Goal: Task Accomplishment & Management: Manage account settings

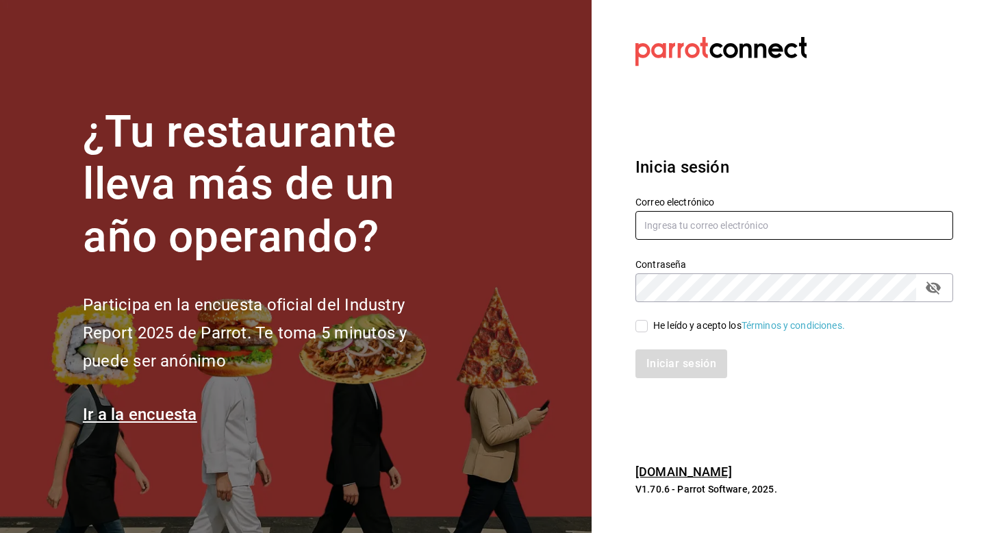
type input "[EMAIL_ADDRESS][DOMAIN_NAME]"
click at [641, 321] on input "He leído y acepto los Términos y condiciones." at bounding box center [641, 326] width 12 height 12
checkbox input "true"
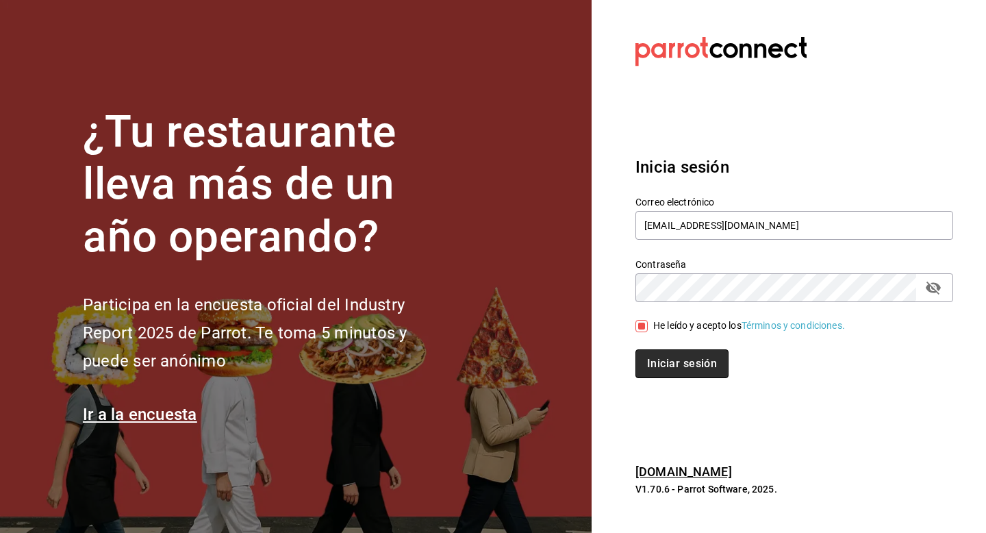
click at [668, 365] on button "Iniciar sesión" at bounding box center [681, 363] width 93 height 29
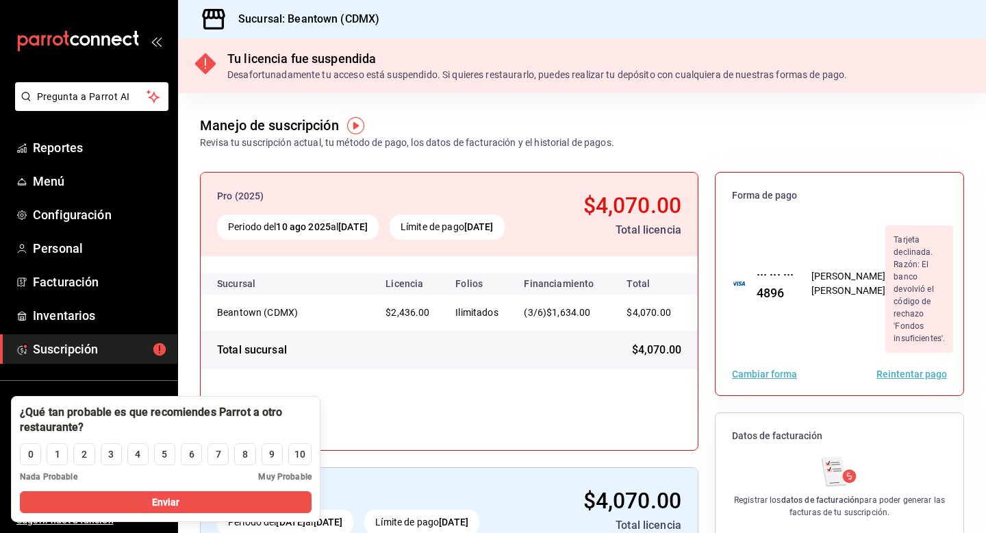
click at [272, 376] on div "Pro (2025) Periodo del [DATE] al [DATE] Límite de pago [DATE] $4,070.00 Total l…" at bounding box center [449, 311] width 498 height 279
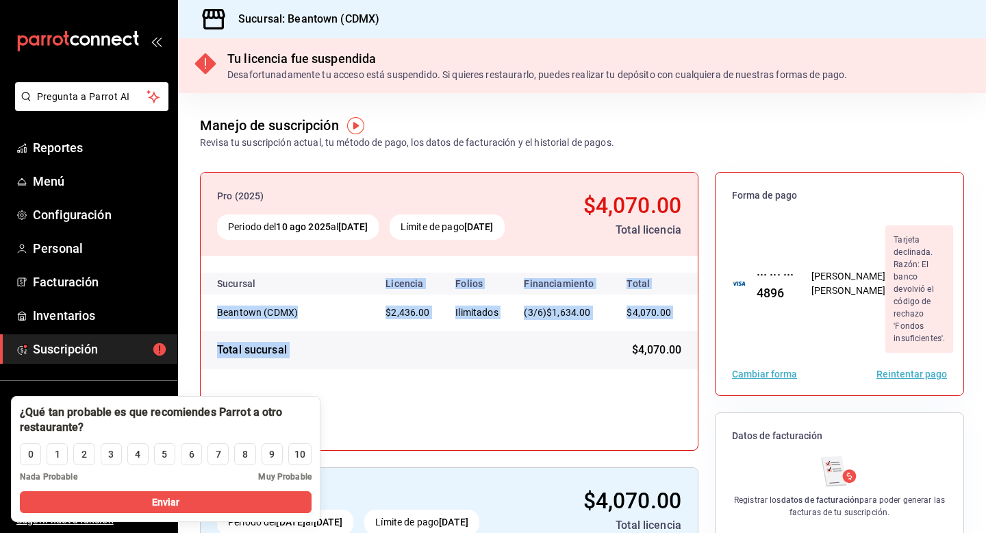
drag, startPoint x: 273, startPoint y: 376, endPoint x: 236, endPoint y: 267, distance: 114.8
click at [236, 267] on div "Pro (2025) Periodo del [DATE] al [DATE] Límite de pago [DATE] $4,070.00 Total l…" at bounding box center [449, 311] width 498 height 279
click at [189, 512] on button "Enviar" at bounding box center [166, 502] width 292 height 22
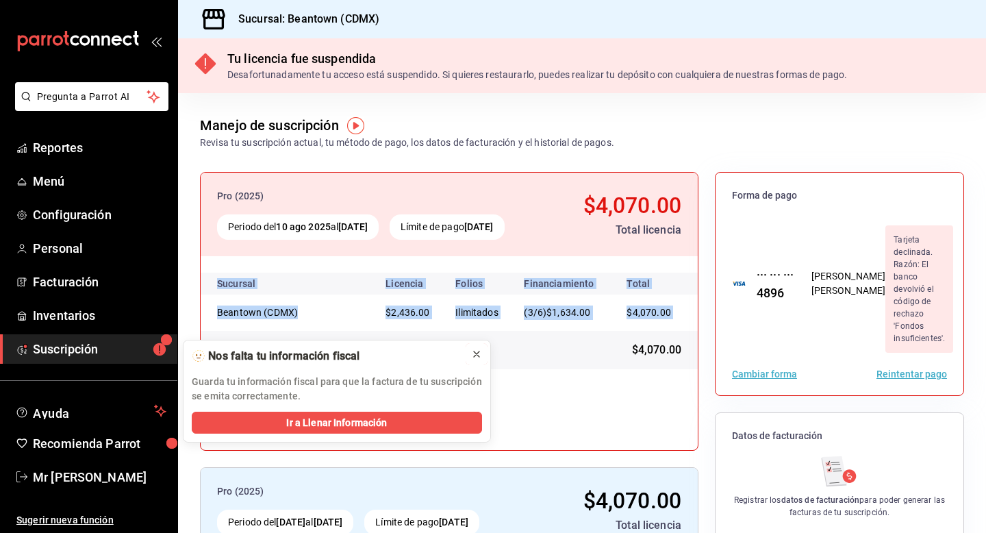
click at [478, 351] on icon at bounding box center [476, 354] width 11 height 11
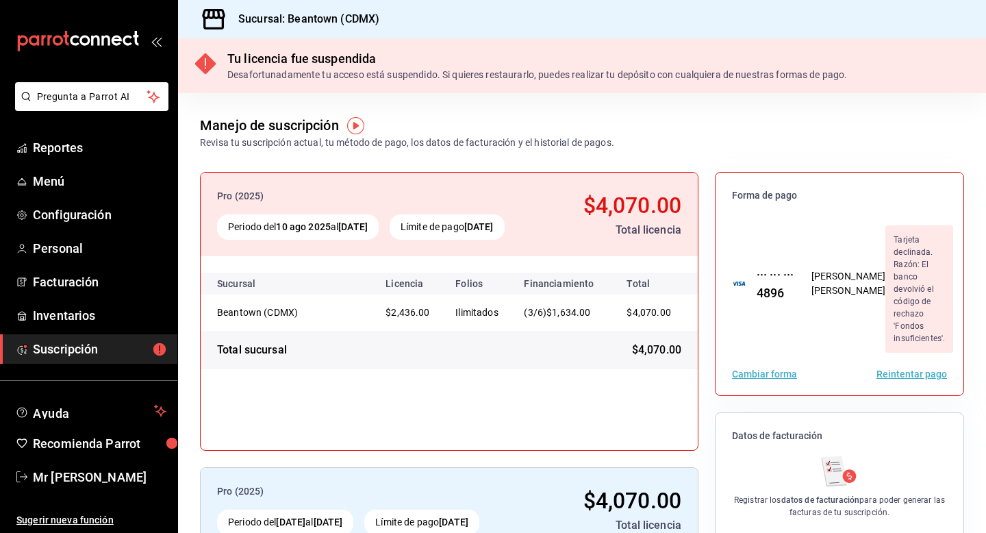
click at [332, 412] on div "Pro (2025) Periodo del 10 ago 2025 al 10 sep 2025 Límite de pago 10 sep 2025 $4…" at bounding box center [449, 311] width 498 height 279
